Goal: Task Accomplishment & Management: Manage account settings

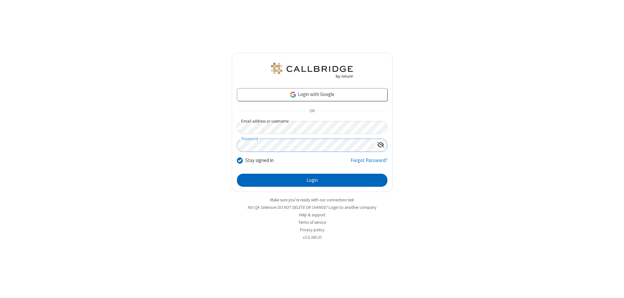
click at [312, 180] on button "Login" at bounding box center [312, 180] width 151 height 13
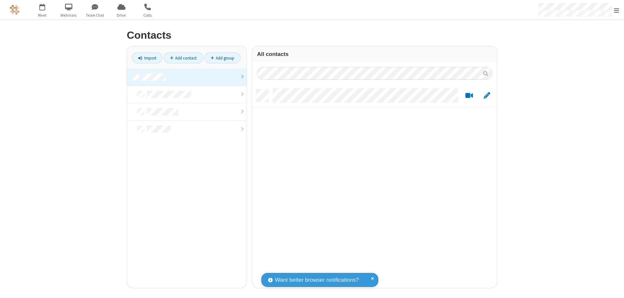
scroll to position [198, 240]
click at [187, 77] on link at bounding box center [187, 77] width 120 height 18
click at [183, 58] on link "Add contact" at bounding box center [183, 57] width 39 height 11
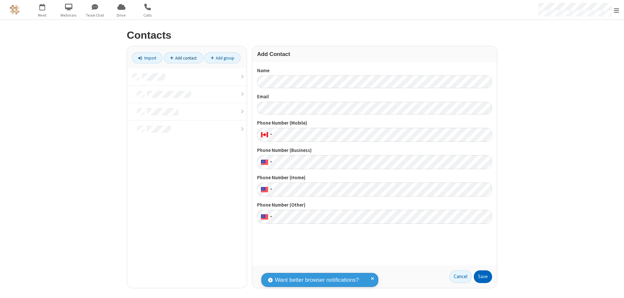
click at [483, 276] on button "Save" at bounding box center [483, 276] width 18 height 13
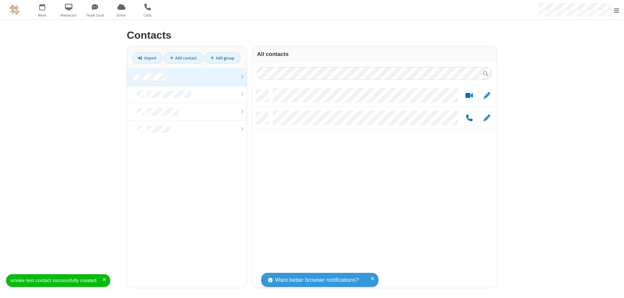
scroll to position [198, 240]
click at [183, 58] on link "Add contact" at bounding box center [183, 57] width 39 height 11
